Goal: Check status: Check status

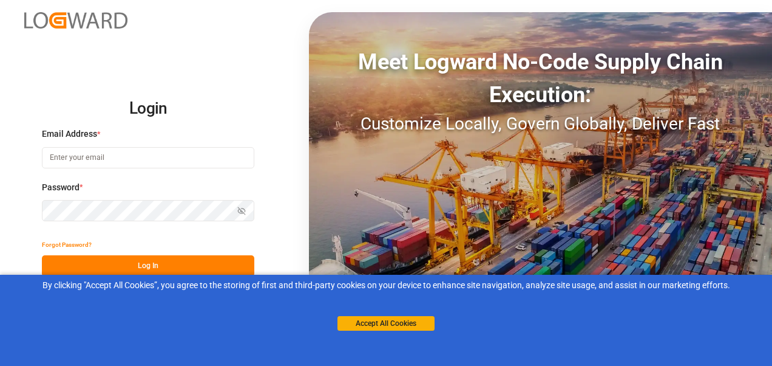
click at [131, 158] on input at bounding box center [148, 157] width 213 height 21
type input "[PERSON_NAME][EMAIL_ADDRESS][PERSON_NAME][DOMAIN_NAME]"
click at [168, 261] on button "Log In" at bounding box center [148, 265] width 213 height 21
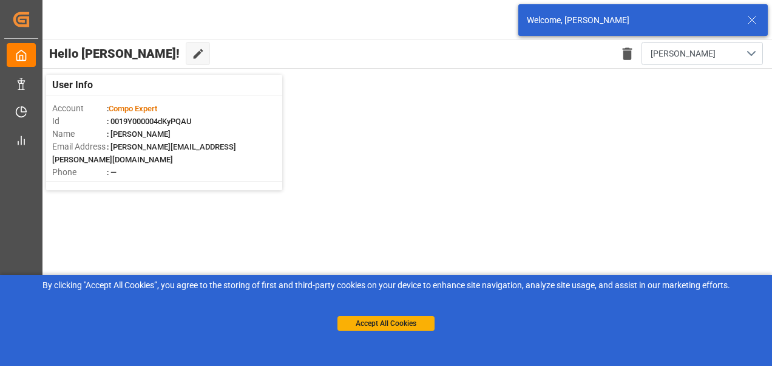
click at [754, 20] on icon at bounding box center [752, 20] width 15 height 15
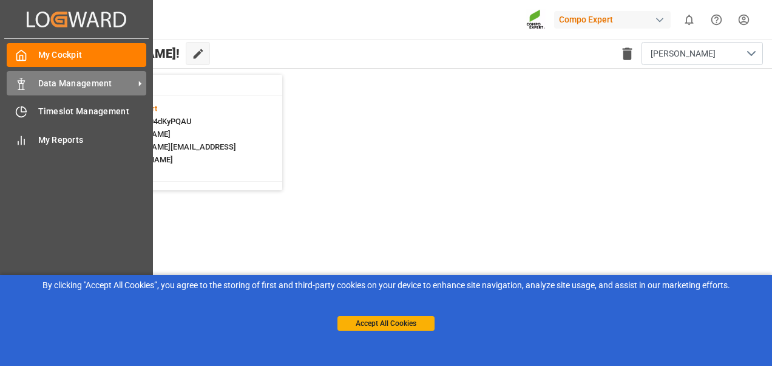
click at [47, 87] on span "Data Management" at bounding box center [86, 83] width 96 height 13
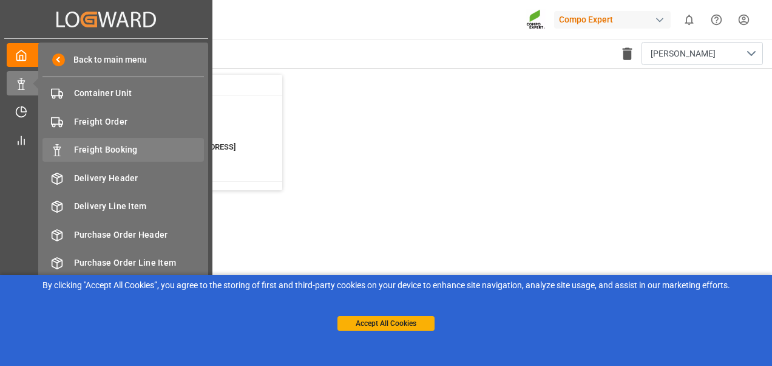
click at [123, 148] on span "Freight Booking" at bounding box center [139, 149] width 131 height 13
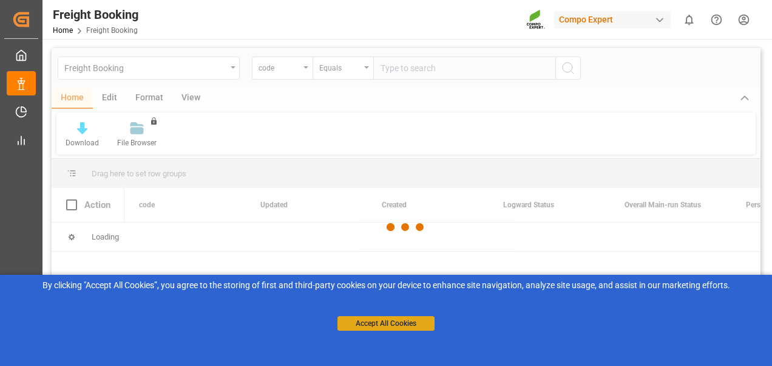
click at [390, 321] on button "Accept All Cookies" at bounding box center [386, 323] width 97 height 15
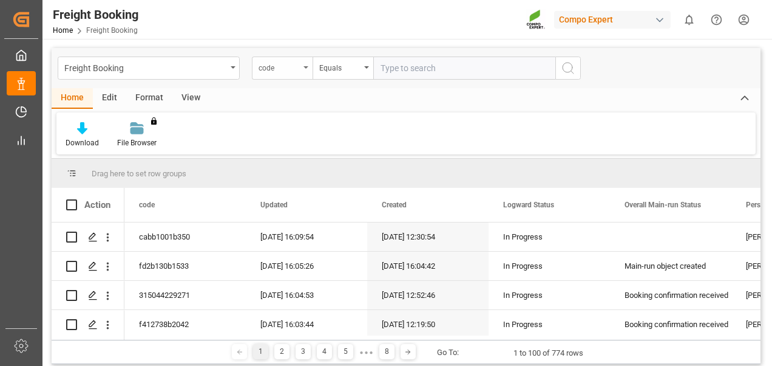
click at [282, 67] on div "code" at bounding box center [279, 67] width 41 height 14
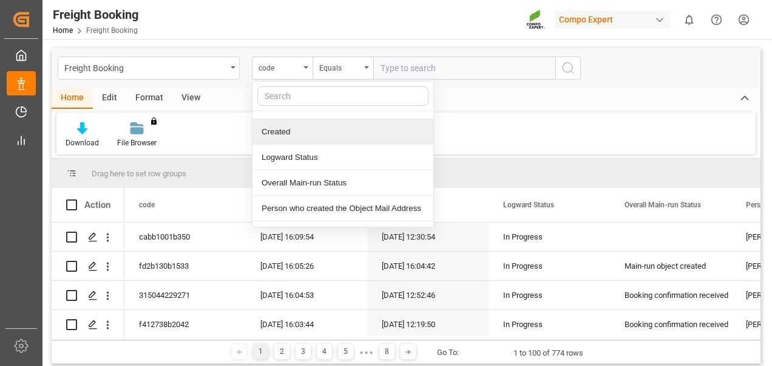
scroll to position [61, 0]
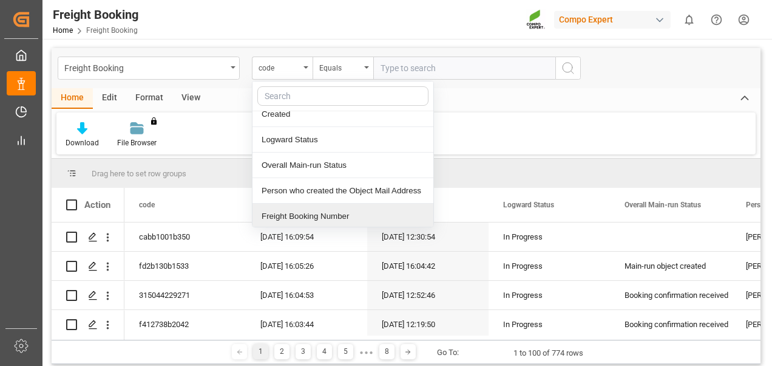
click at [298, 217] on div "Freight Booking Number" at bounding box center [343, 216] width 181 height 26
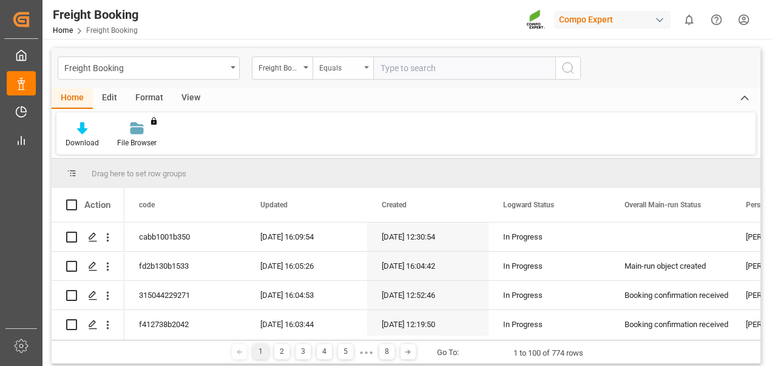
click at [335, 65] on div "Equals" at bounding box center [339, 67] width 41 height 14
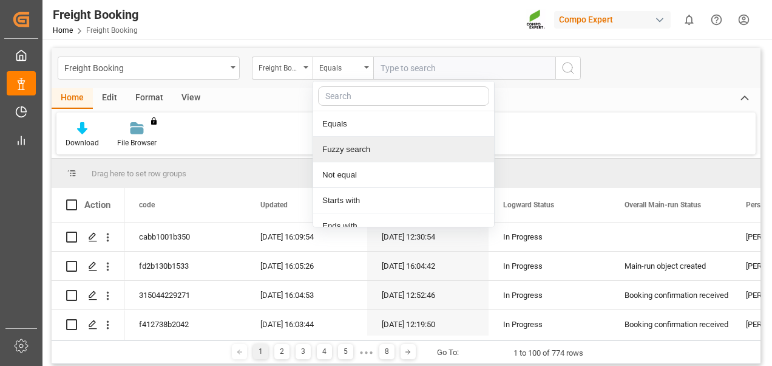
click at [355, 148] on div "Fuzzy search" at bounding box center [403, 150] width 181 height 26
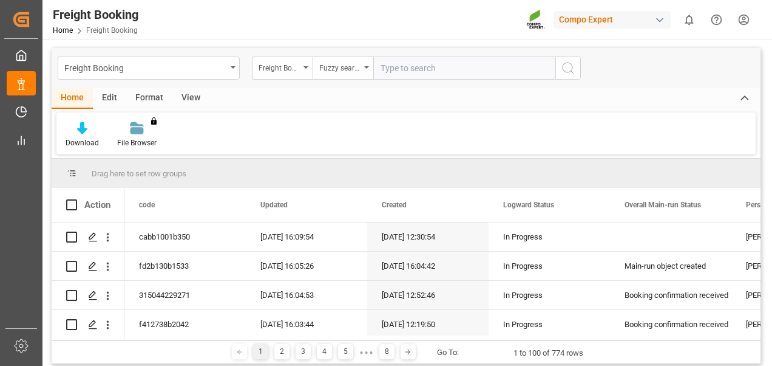
click at [423, 68] on input "text" at bounding box center [464, 67] width 182 height 23
paste input "6200000554"
type input "6200000554"
click at [573, 67] on circle "search button" at bounding box center [568, 68] width 10 height 10
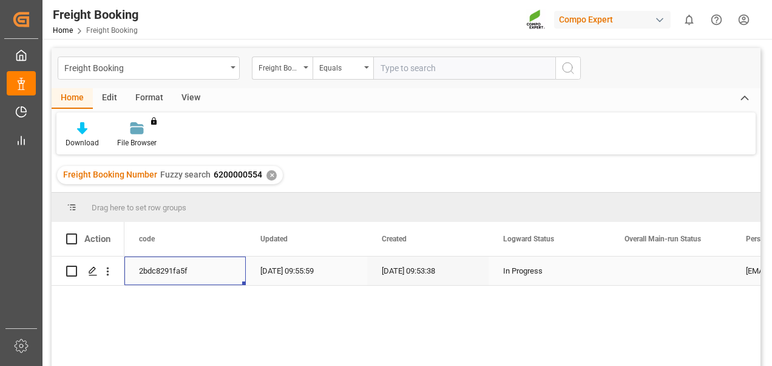
click at [170, 270] on div "2bdc8291fa5f" at bounding box center [184, 270] width 121 height 29
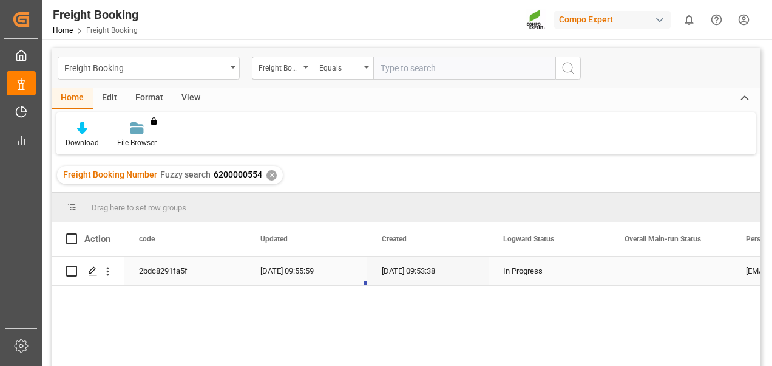
click at [296, 274] on div "[DATE] 09:55:59" at bounding box center [306, 270] width 121 height 29
click at [98, 271] on div "Press SPACE to select this row." at bounding box center [92, 271] width 18 height 22
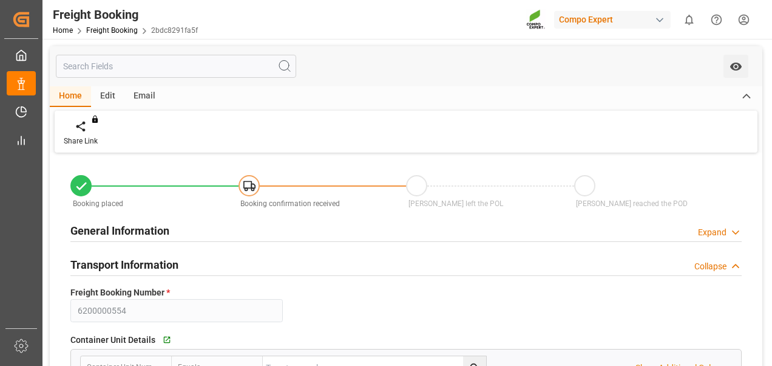
type input "0"
type input "19656"
type input "[DATE] 09:00"
type input "[DATE] 09:53"
type input "[DATE] 09:55"
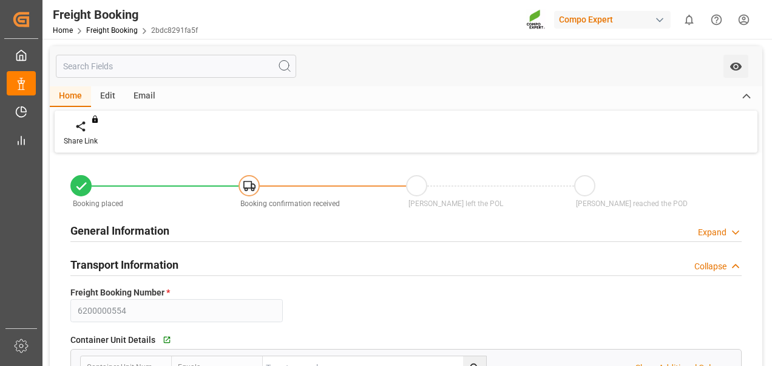
type input "[DATE] 09:55"
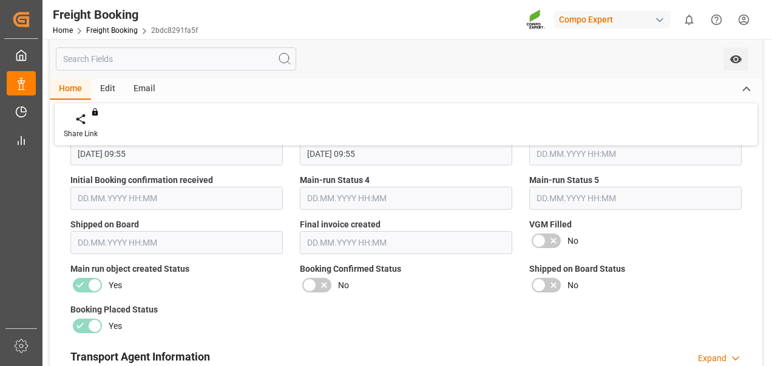
scroll to position [1093, 0]
